Goal: Obtain resource: Obtain resource

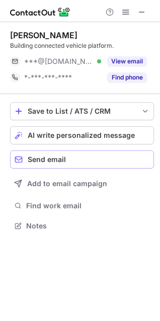
scroll to position [219, 160]
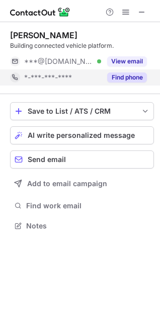
click at [119, 74] on button "Find phone" at bounding box center [127, 77] width 40 height 10
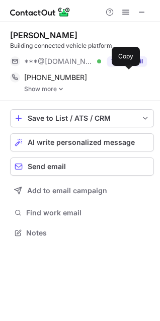
scroll to position [225, 160]
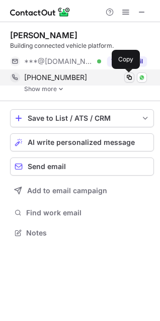
click at [129, 75] on span at bounding box center [129, 77] width 8 height 8
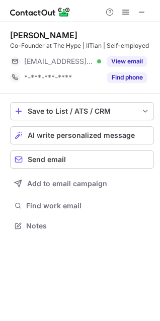
scroll to position [219, 160]
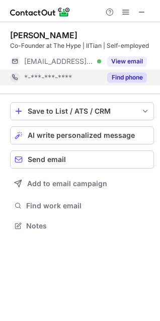
click at [121, 75] on button "Find phone" at bounding box center [127, 77] width 40 height 10
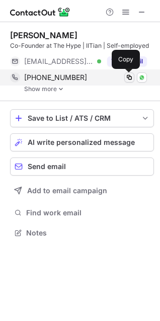
click at [128, 78] on span at bounding box center [129, 77] width 8 height 8
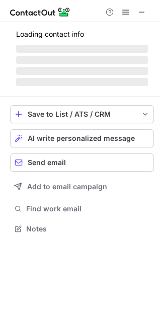
scroll to position [228, 160]
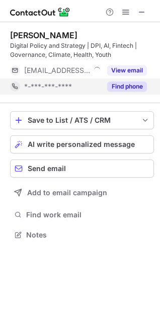
click at [110, 86] on button "Find phone" at bounding box center [127, 86] width 40 height 10
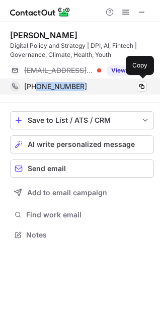
drag, startPoint x: 87, startPoint y: 84, endPoint x: 35, endPoint y: 90, distance: 52.6
click at [35, 90] on div "+919600267772" at bounding box center [85, 86] width 123 height 9
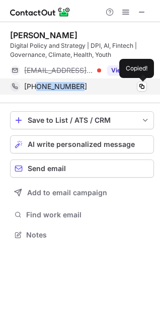
copy span "9600267772"
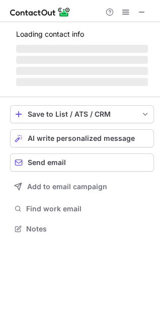
scroll to position [219, 160]
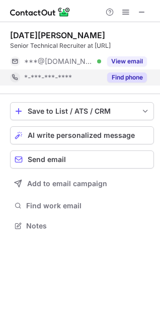
click at [130, 73] on button "Find phone" at bounding box center [127, 77] width 40 height 10
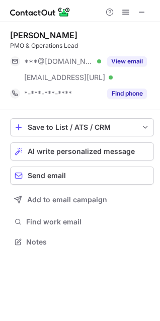
scroll to position [235, 160]
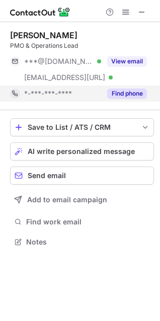
click at [116, 91] on button "Find phone" at bounding box center [127, 93] width 40 height 10
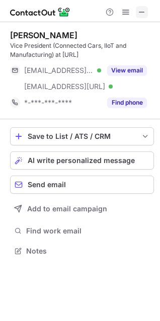
scroll to position [244, 160]
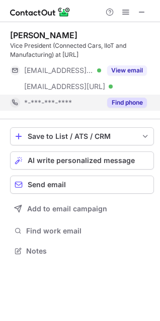
click at [111, 103] on button "Find phone" at bounding box center [127, 103] width 40 height 10
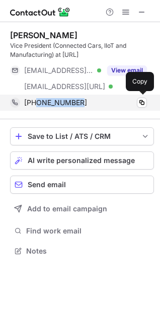
drag, startPoint x: 85, startPoint y: 100, endPoint x: 35, endPoint y: 103, distance: 50.9
click at [35, 103] on div "+919414025986" at bounding box center [85, 102] width 123 height 9
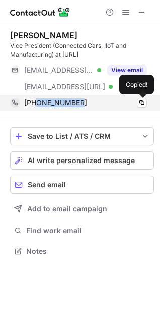
copy span "9414025986"
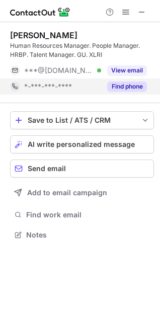
scroll to position [228, 160]
click at [114, 87] on button "Find phone" at bounding box center [127, 86] width 40 height 10
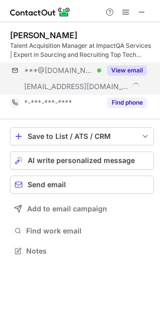
scroll to position [244, 160]
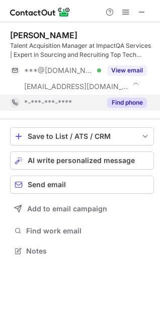
click at [128, 104] on button "Find phone" at bounding box center [127, 103] width 40 height 10
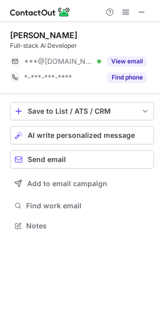
scroll to position [219, 160]
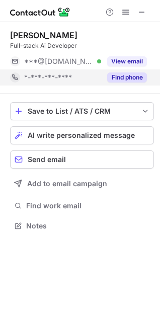
click at [125, 72] on button "Find phone" at bounding box center [127, 77] width 40 height 10
